Goal: Navigation & Orientation: Find specific page/section

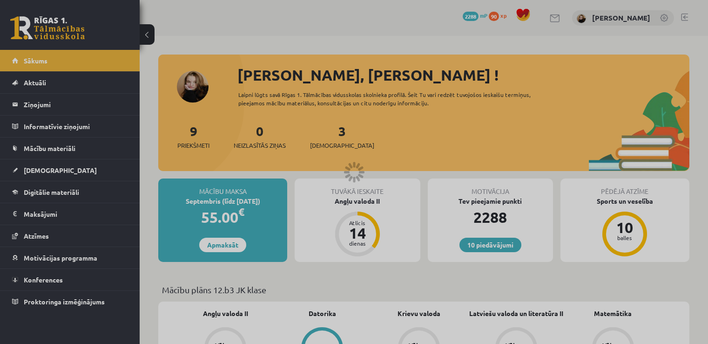
scroll to position [279, 0]
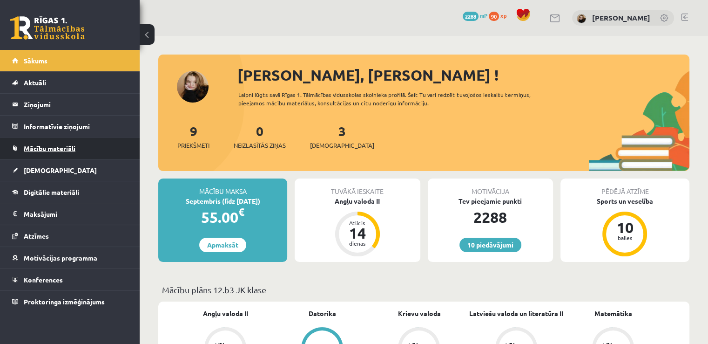
click at [45, 150] on span "Mācību materiāli" at bounding box center [50, 148] width 52 height 8
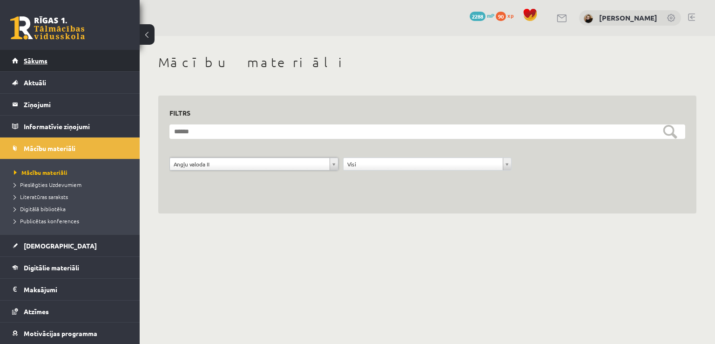
click at [44, 60] on span "Sākums" at bounding box center [36, 60] width 24 height 8
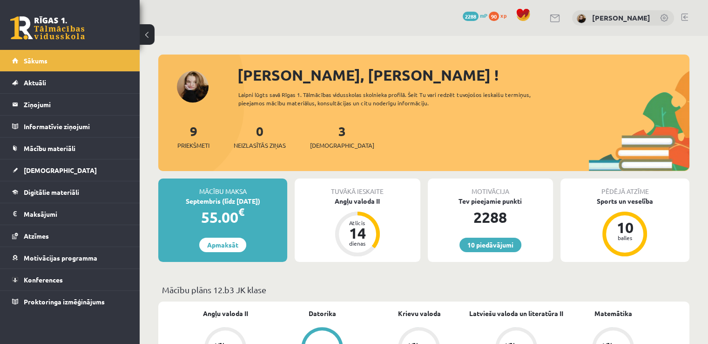
click at [686, 17] on link at bounding box center [684, 17] width 7 height 7
click at [684, 17] on link at bounding box center [684, 17] width 7 height 7
